Goal: Book appointment/travel/reservation

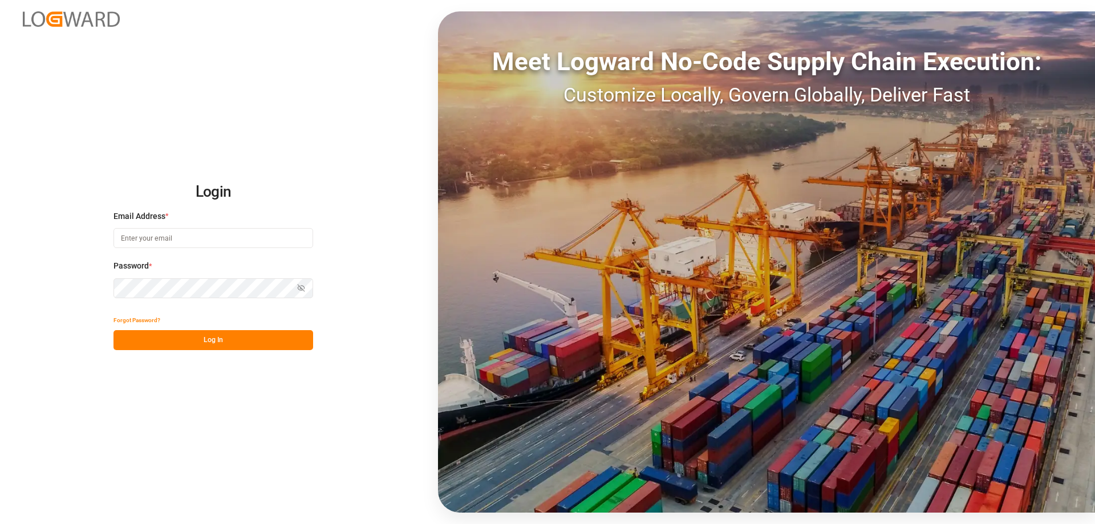
type input "[PERSON_NAME][EMAIL_ADDRESS][DOMAIN_NAME]"
click at [208, 337] on button "Log In" at bounding box center [214, 340] width 200 height 20
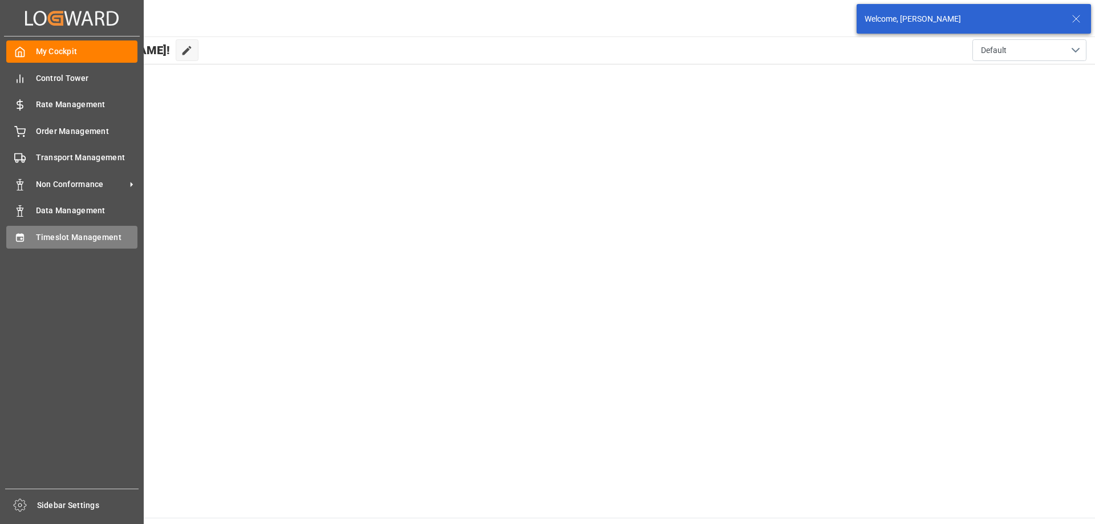
click at [40, 238] on span "Timeslot Management" at bounding box center [87, 238] width 102 height 12
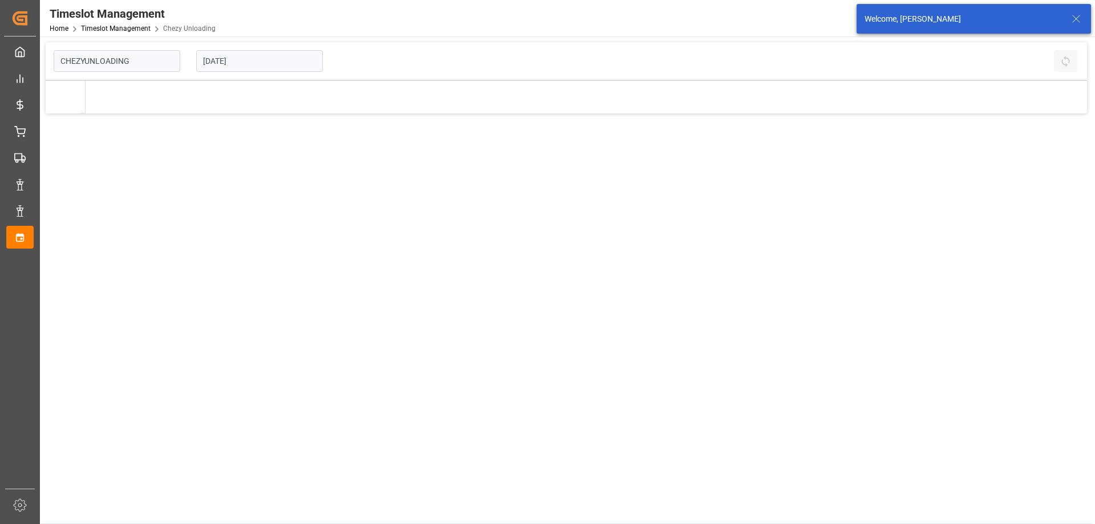
type input "Chezy Unloading"
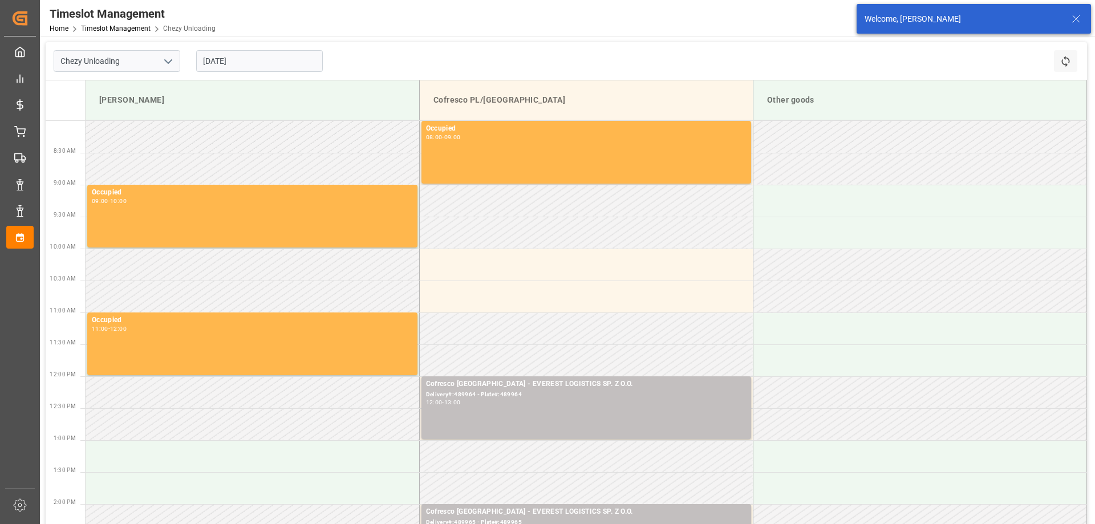
click at [1080, 17] on icon at bounding box center [1077, 19] width 14 height 14
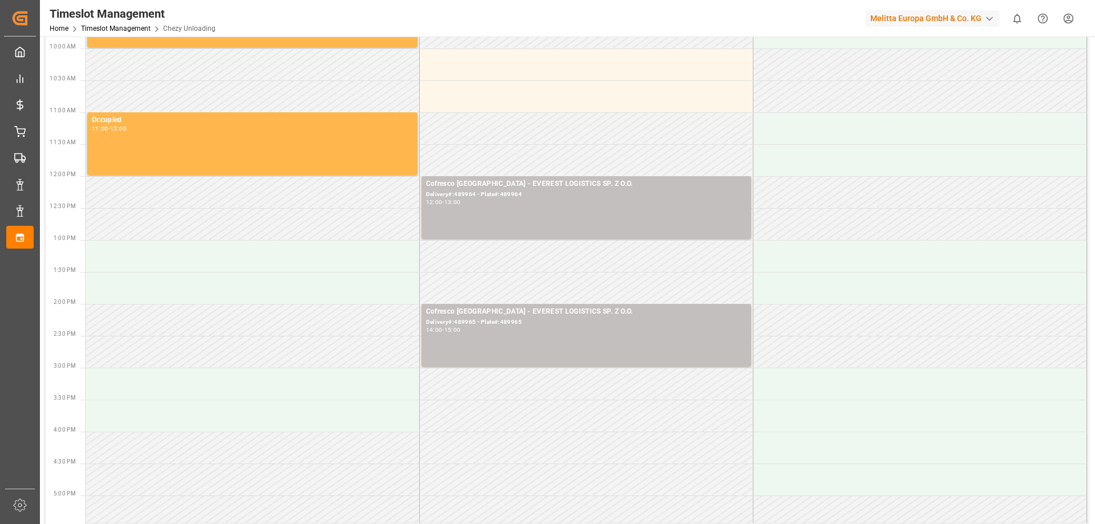
scroll to position [228, 0]
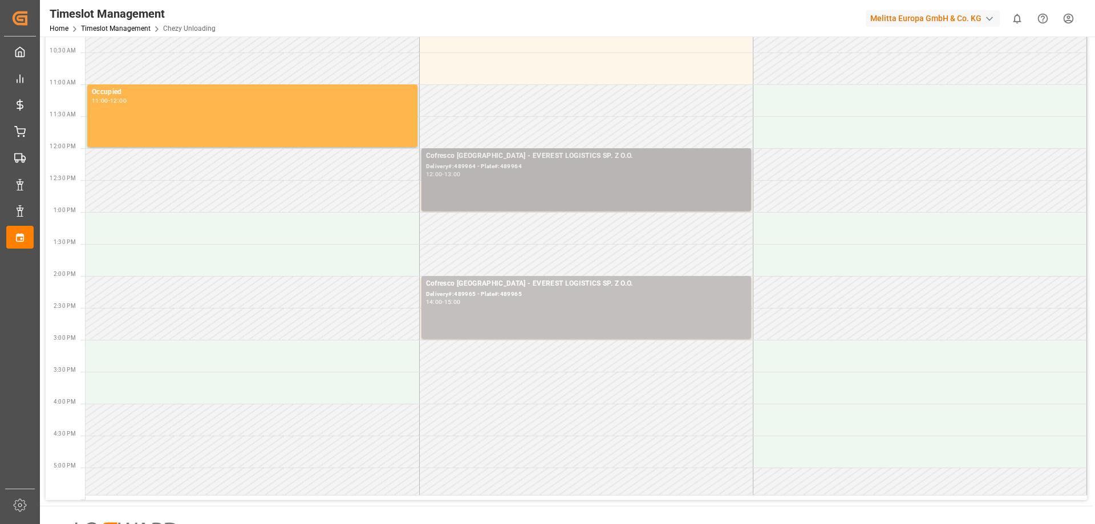
click at [483, 188] on div "Cofresco [GEOGRAPHIC_DATA] - EVEREST LOGISTICS SP. Z O.O. Delivery#:489964 - Pl…" at bounding box center [586, 180] width 321 height 58
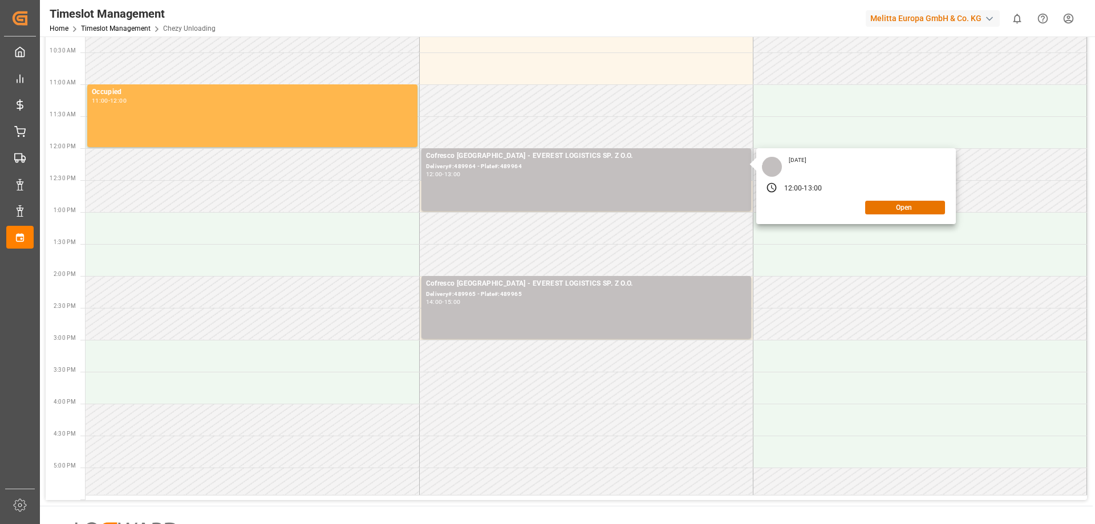
click at [926, 214] on div "[DATE] 12:00 - 13:00 Open" at bounding box center [856, 186] width 200 height 76
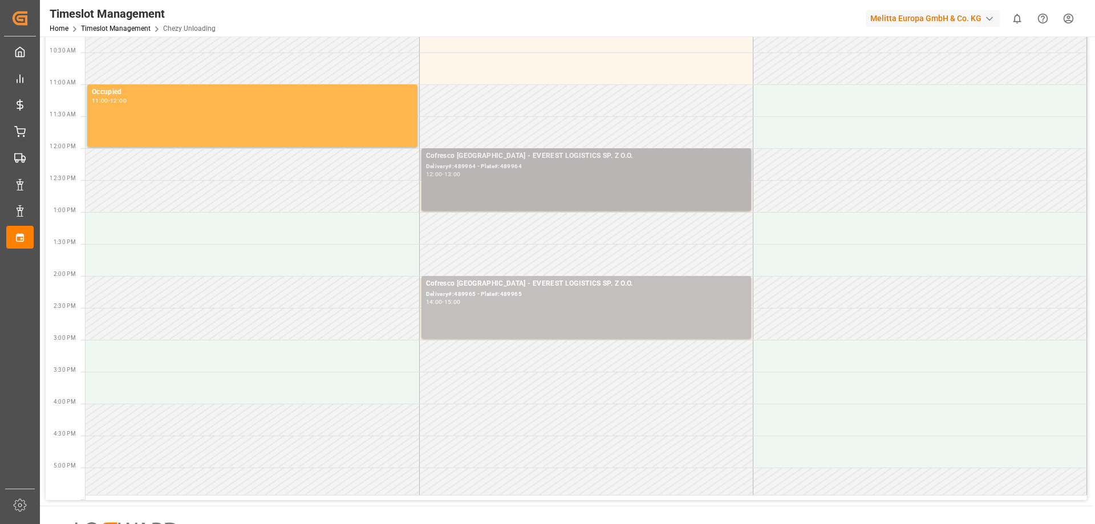
click at [560, 188] on div "Cofresco [GEOGRAPHIC_DATA] - EVEREST LOGISTICS SP. Z O.O. Delivery#:489964 - Pl…" at bounding box center [586, 180] width 321 height 58
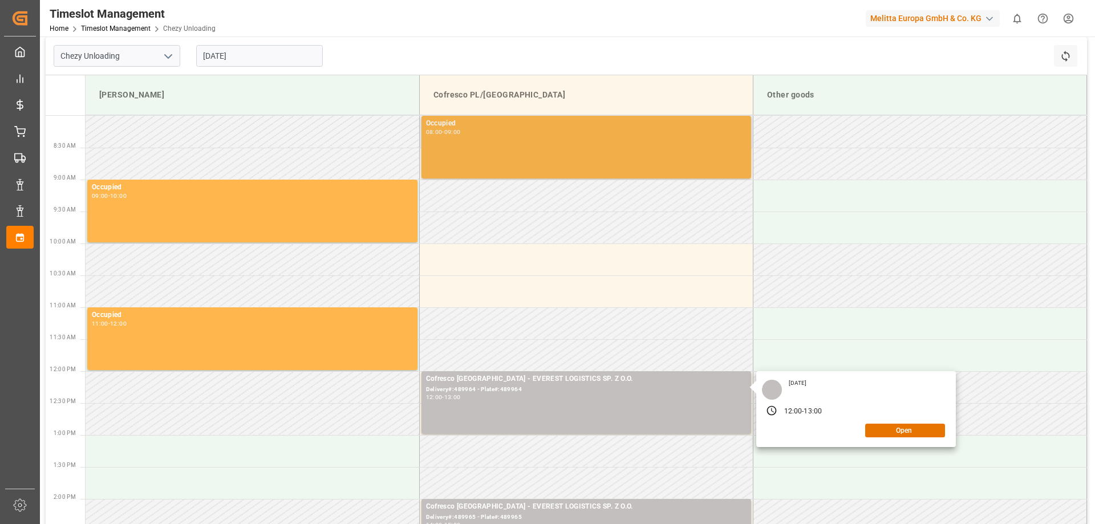
scroll to position [285, 0]
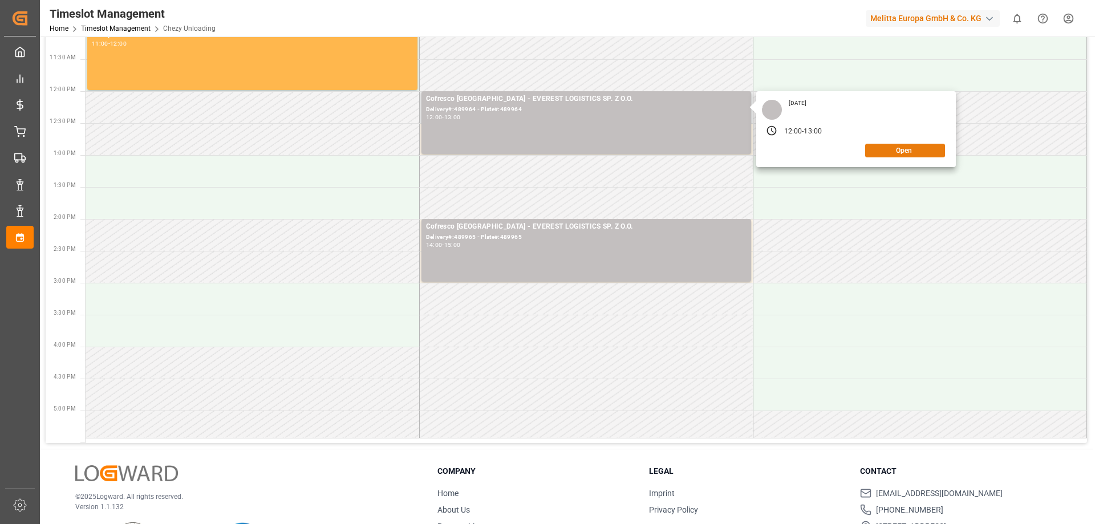
click at [904, 150] on button "Open" at bounding box center [905, 151] width 80 height 14
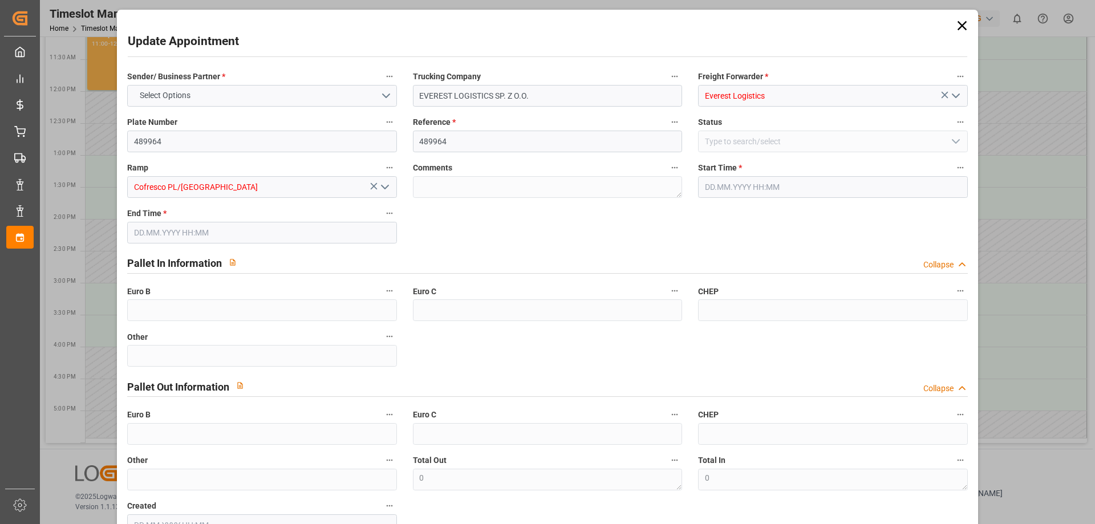
type input "[DATE] 12:00"
type input "[DATE] 13:00"
type input "[DATE] 10:58"
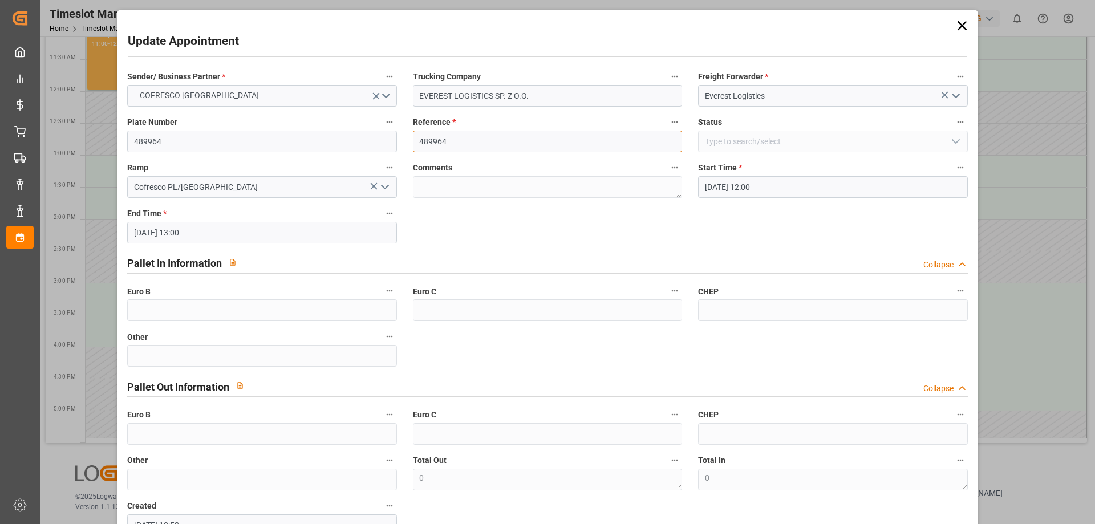
drag, startPoint x: 477, startPoint y: 136, endPoint x: 341, endPoint y: 143, distance: 136.0
click at [337, 144] on div "Sender/ Business Partner * COFRESCO [GEOGRAPHIC_DATA] Trucking Company EVEREST …" at bounding box center [547, 302] width 856 height 475
click at [960, 20] on icon at bounding box center [962, 26] width 16 height 16
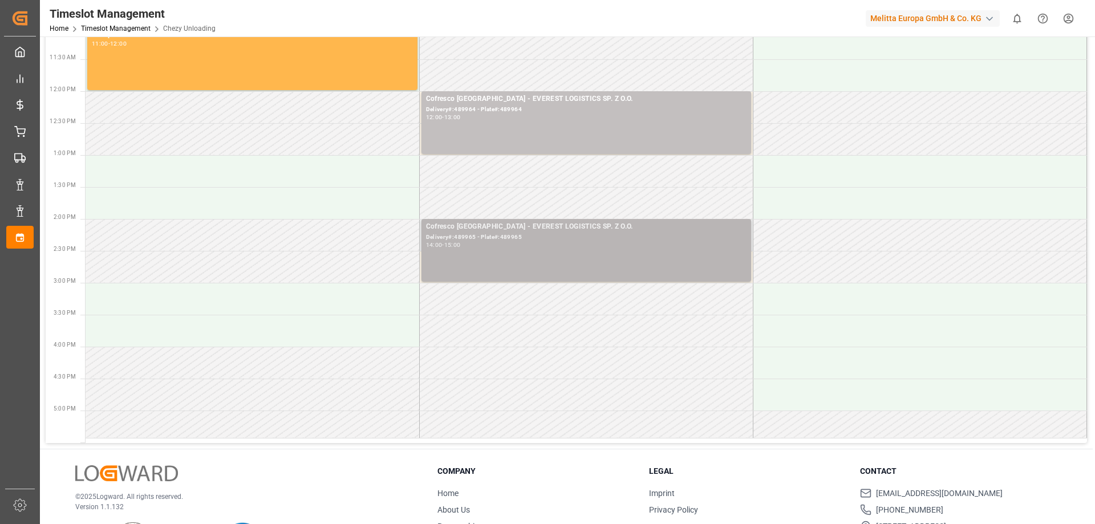
click at [507, 258] on div "Cofresco [GEOGRAPHIC_DATA] - EVEREST LOGISTICS SP. Z O.O. Delivery#:489965 - Pl…" at bounding box center [586, 250] width 321 height 58
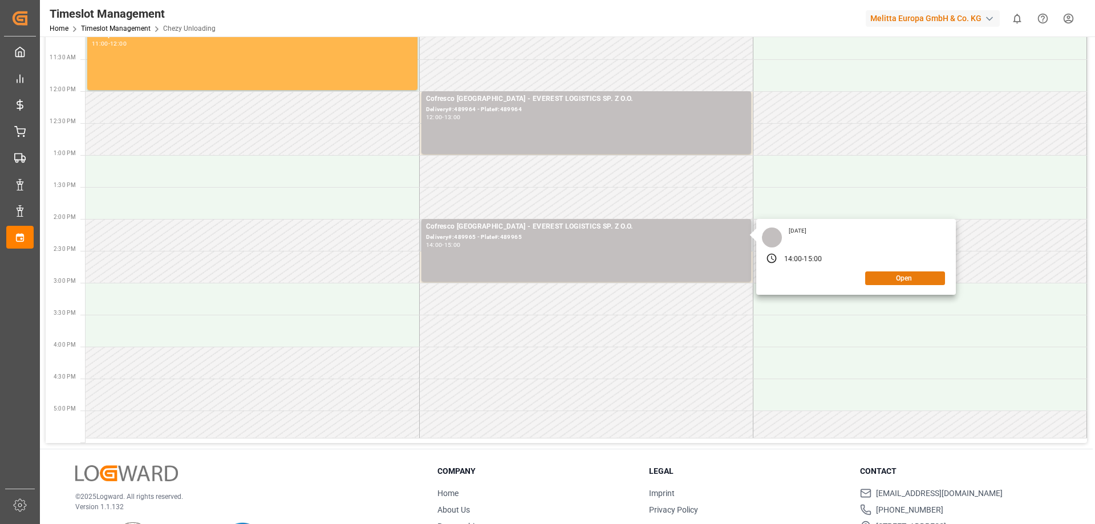
click at [910, 280] on button "Open" at bounding box center [905, 279] width 80 height 14
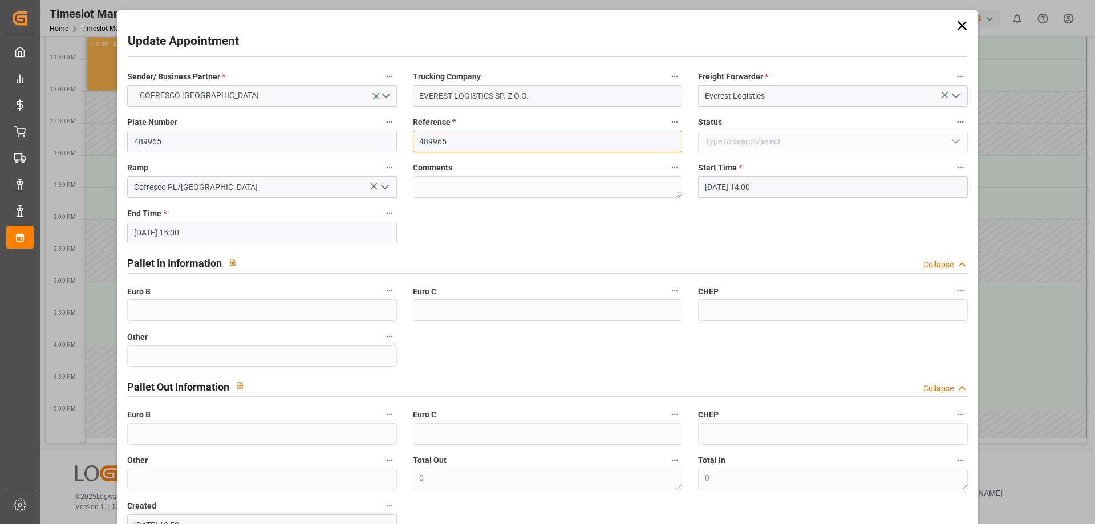
drag, startPoint x: 459, startPoint y: 140, endPoint x: 394, endPoint y: 140, distance: 64.5
click at [394, 140] on div "Sender/ Business Partner * COFRESCO [GEOGRAPHIC_DATA] Trucking Company EVEREST …" at bounding box center [547, 302] width 856 height 475
click at [964, 28] on icon at bounding box center [962, 26] width 16 height 16
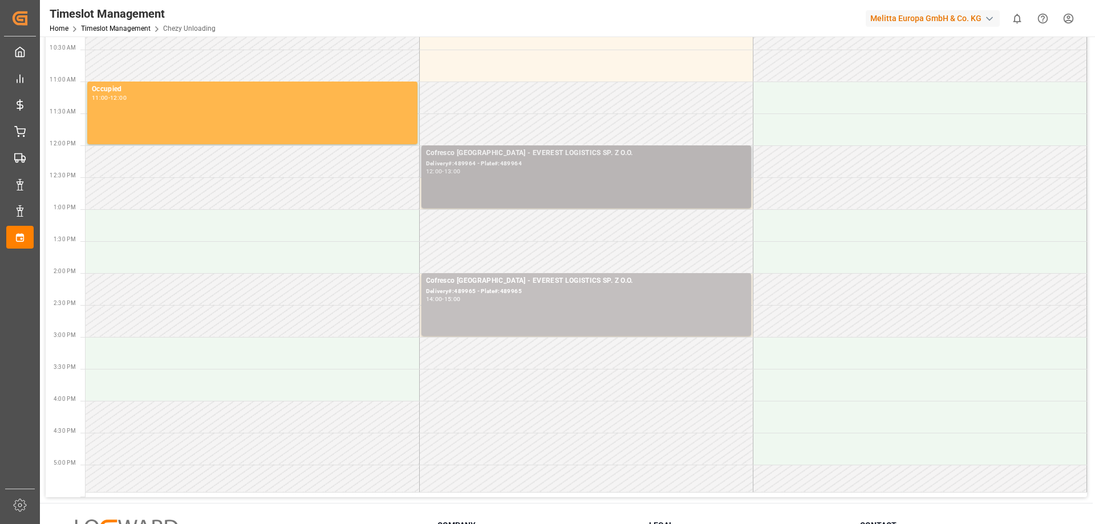
scroll to position [228, 0]
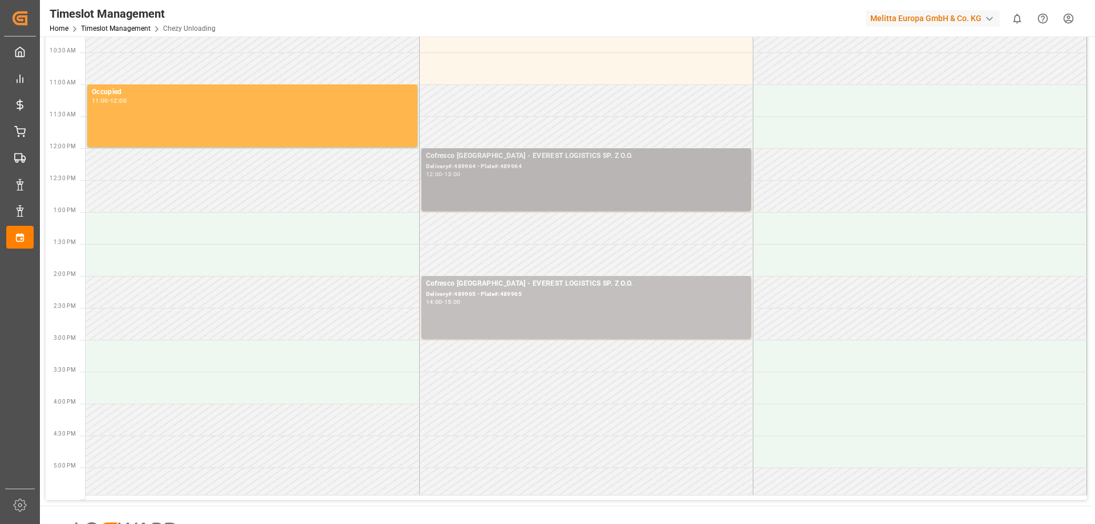
click at [527, 157] on div "Cofresco [GEOGRAPHIC_DATA] - EVEREST LOGISTICS SP. Z O.O." at bounding box center [586, 156] width 321 height 11
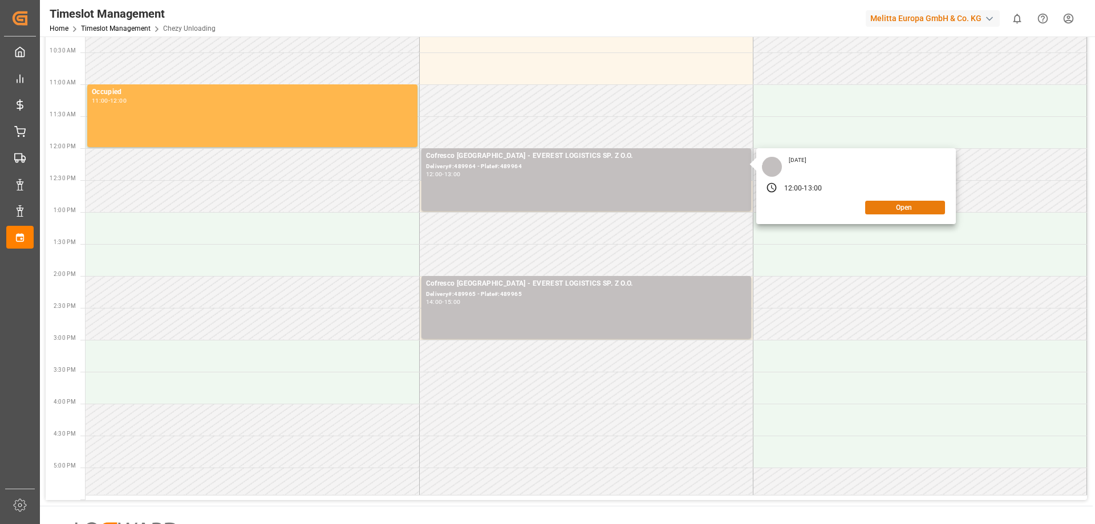
click at [884, 209] on button "Open" at bounding box center [905, 208] width 80 height 14
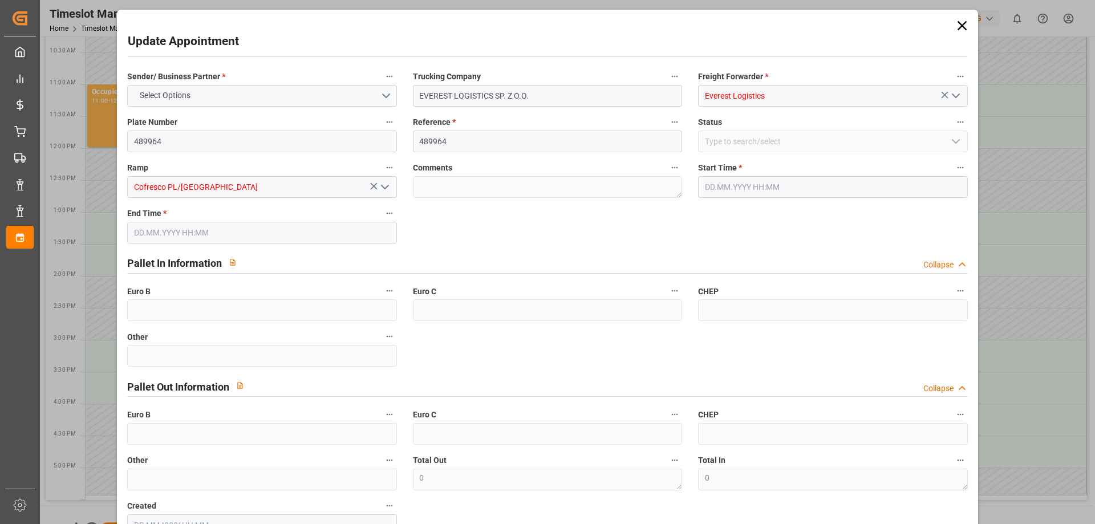
type input "[DATE] 12:00"
type input "[DATE] 13:00"
type input "[DATE] 10:58"
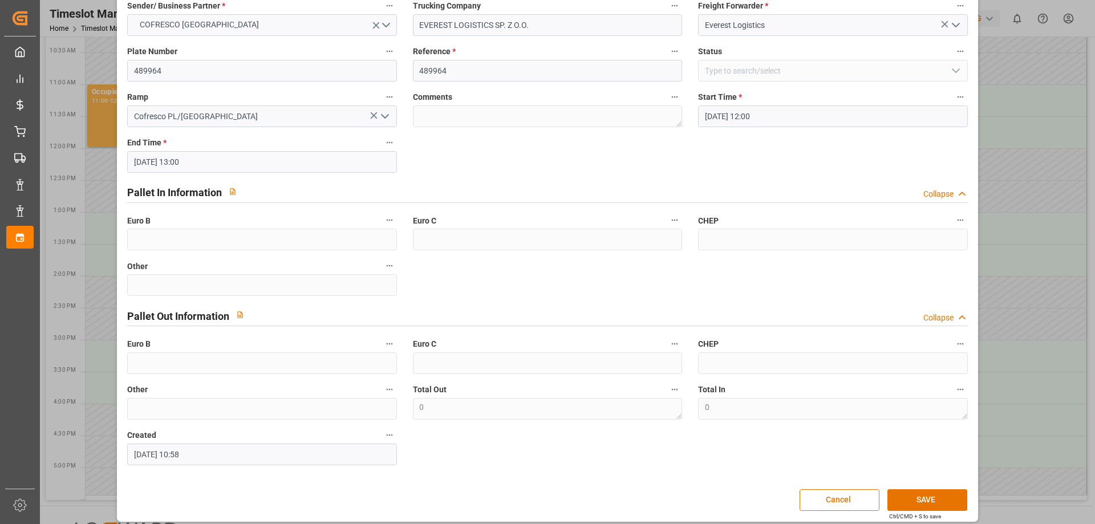
scroll to position [78, 0]
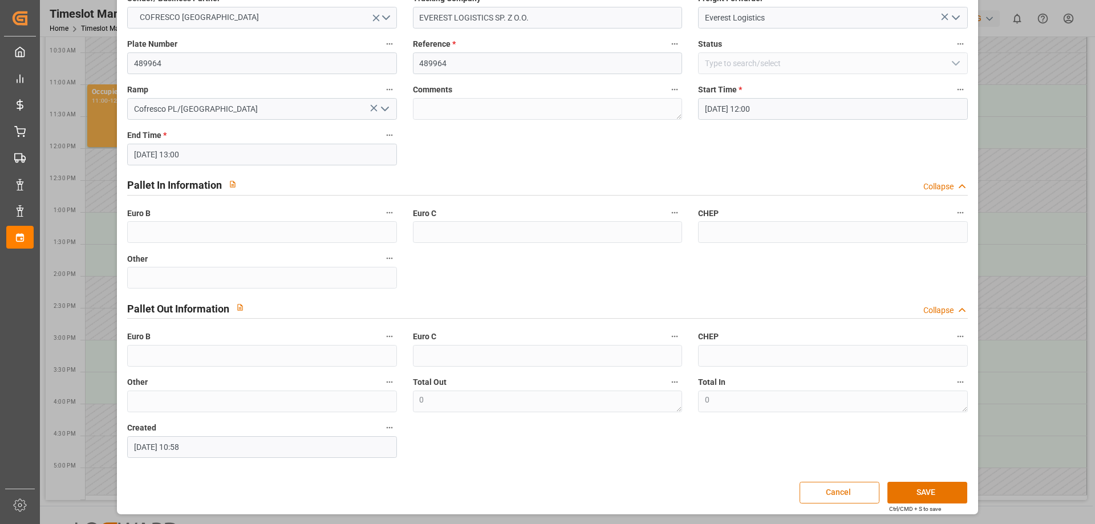
click at [841, 491] on button "Cancel" at bounding box center [840, 493] width 80 height 22
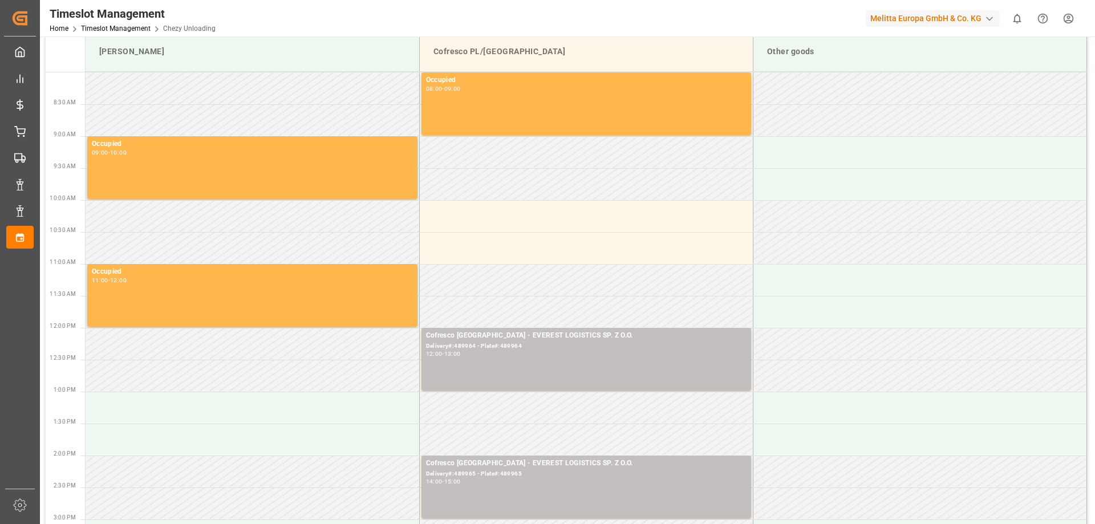
scroll to position [114, 0]
